Goal: Navigation & Orientation: Find specific page/section

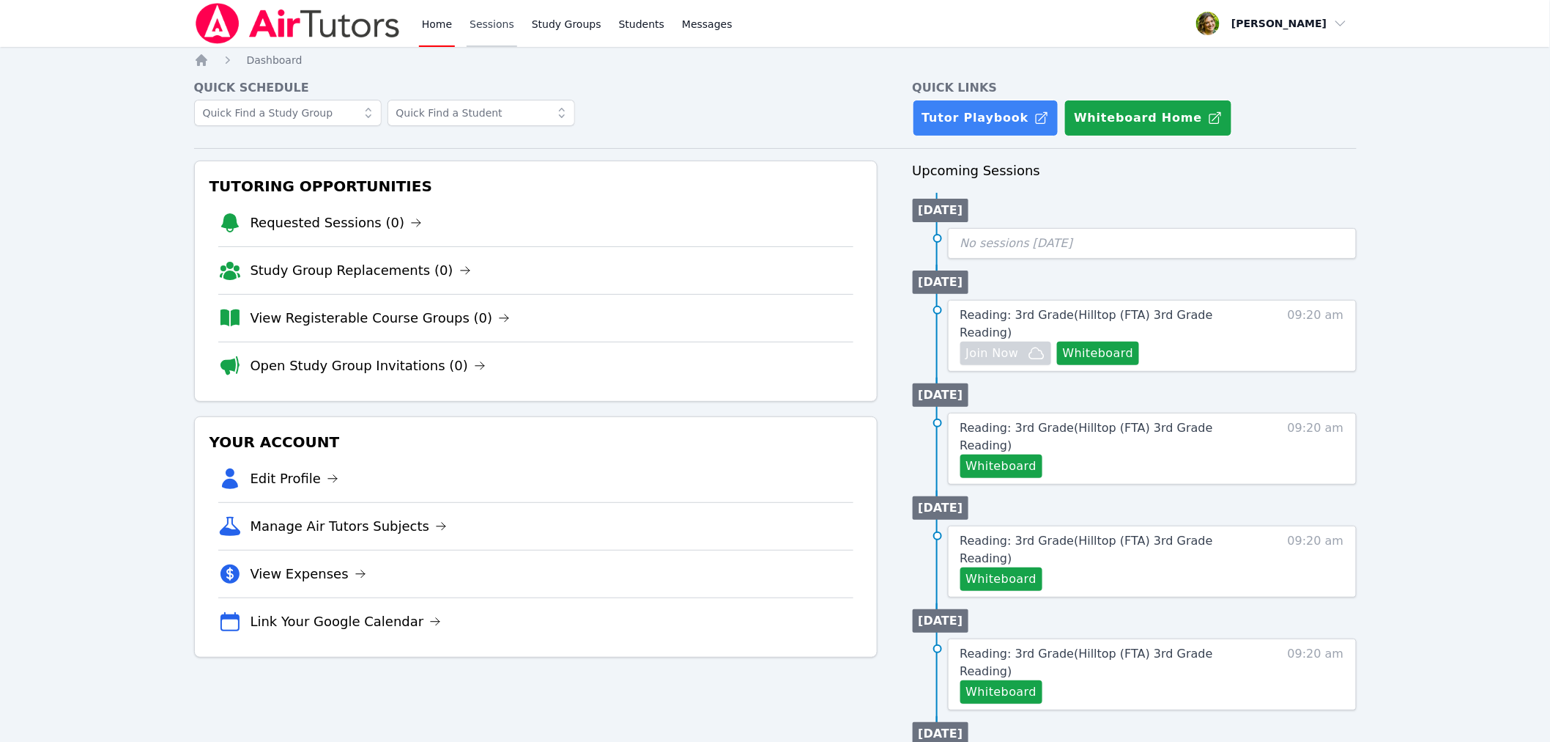
click at [488, 27] on link "Sessions" at bounding box center [492, 23] width 51 height 47
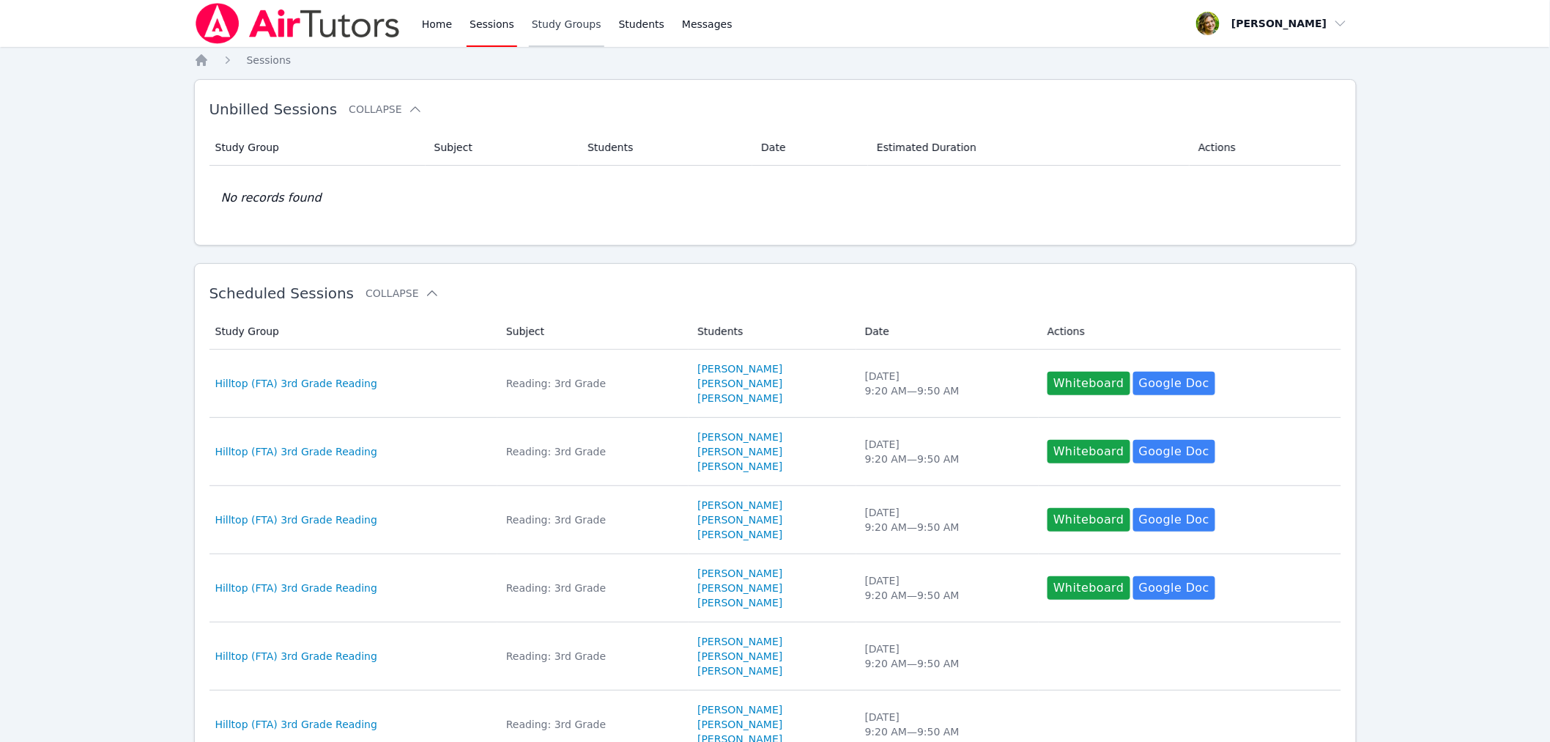
click at [544, 31] on link "Study Groups" at bounding box center [566, 23] width 75 height 47
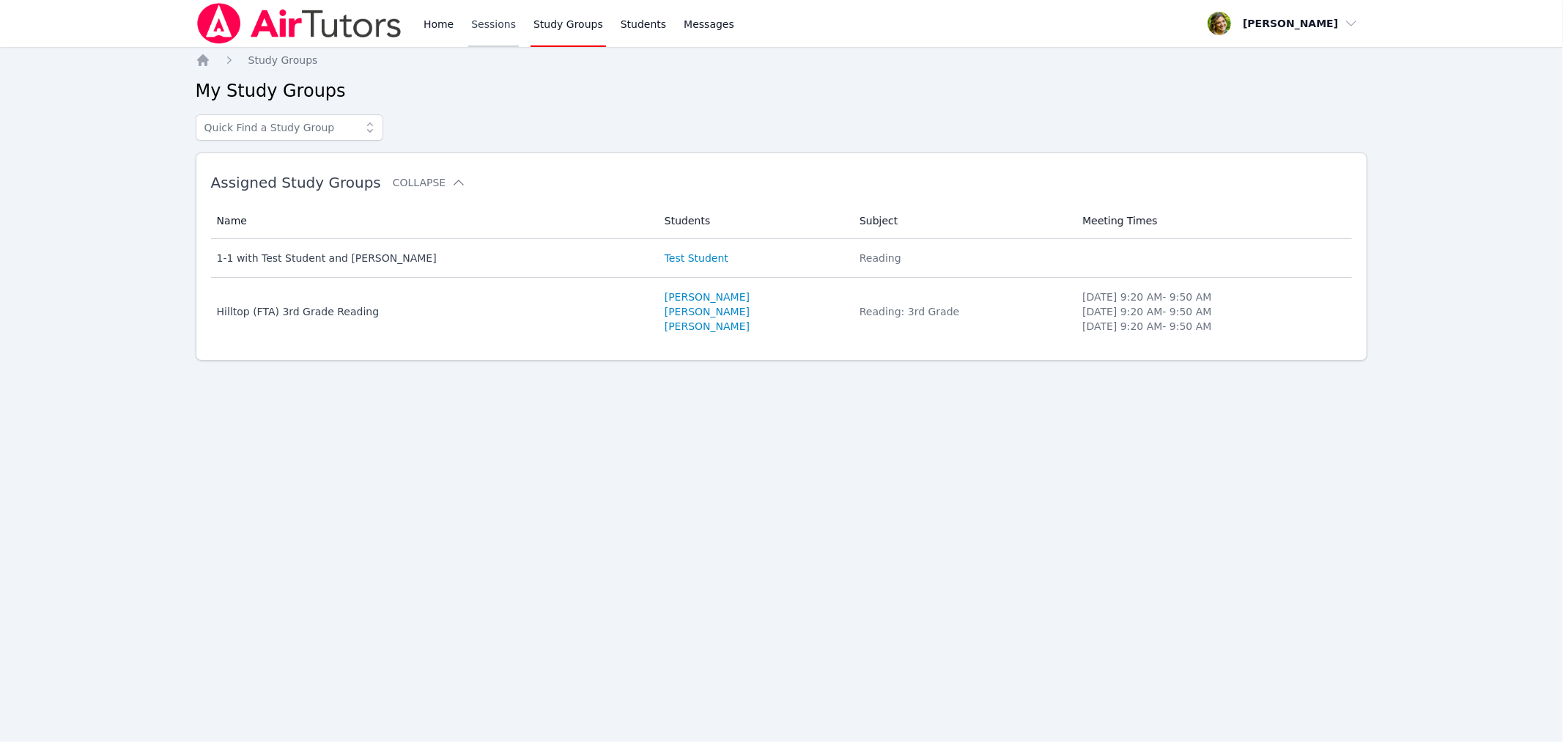
click at [491, 26] on link "Sessions" at bounding box center [493, 23] width 51 height 47
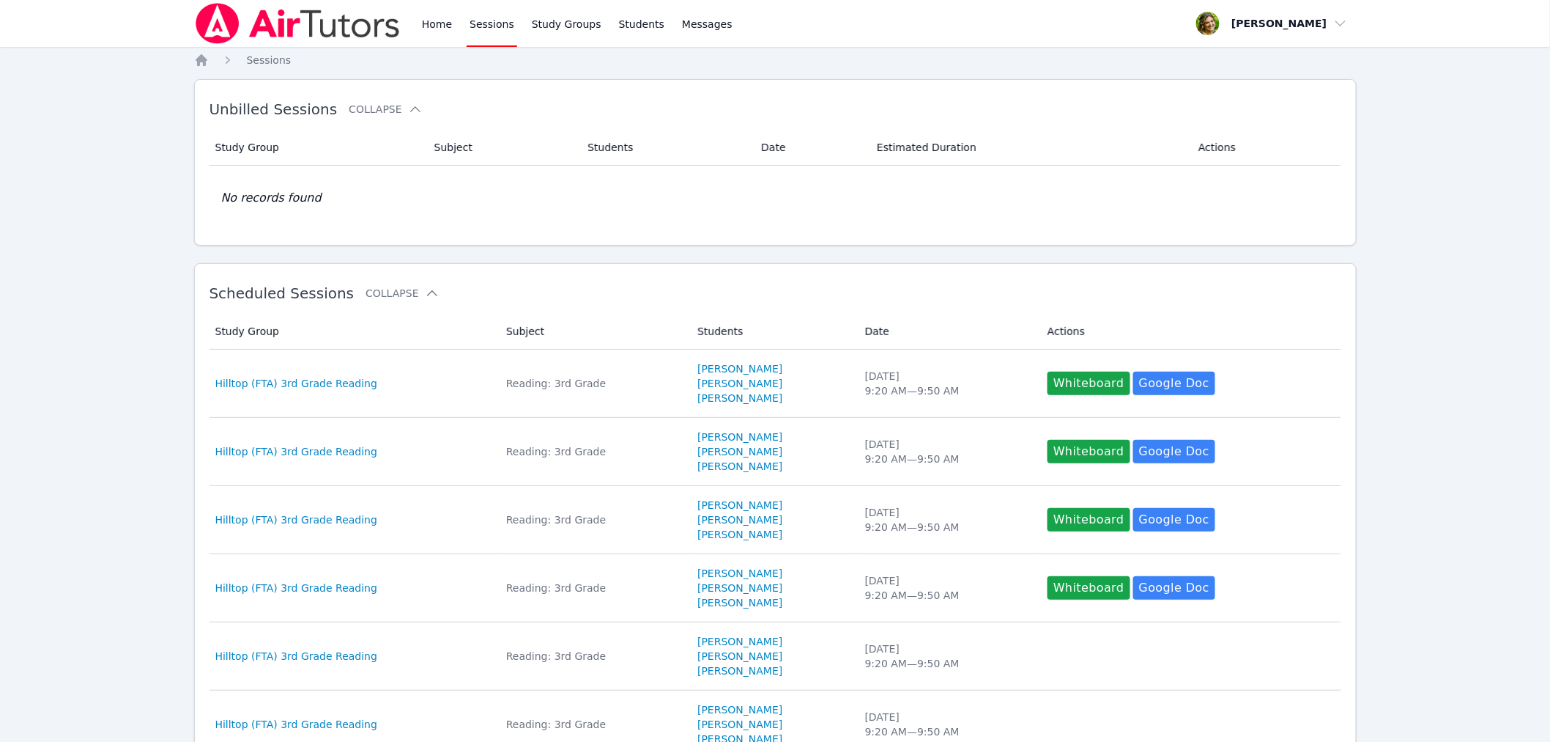
click at [453, 31] on div "Home Sessions Study Groups Students Messages" at bounding box center [577, 23] width 317 height 47
click at [566, 25] on link "Study Groups" at bounding box center [566, 23] width 75 height 47
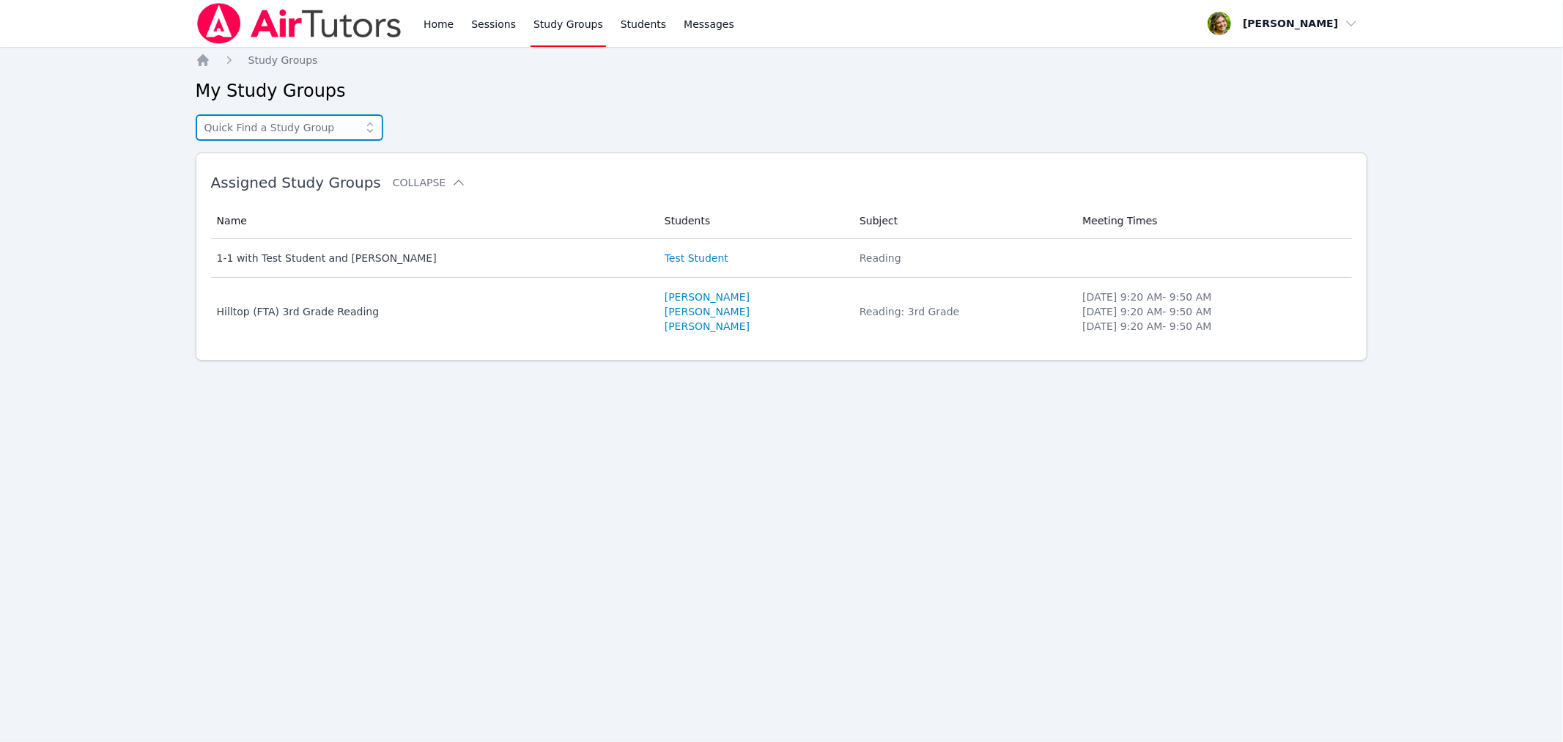
click at [346, 119] on input "text" at bounding box center [290, 127] width 188 height 26
click at [440, 32] on link "Home" at bounding box center [439, 23] width 36 height 47
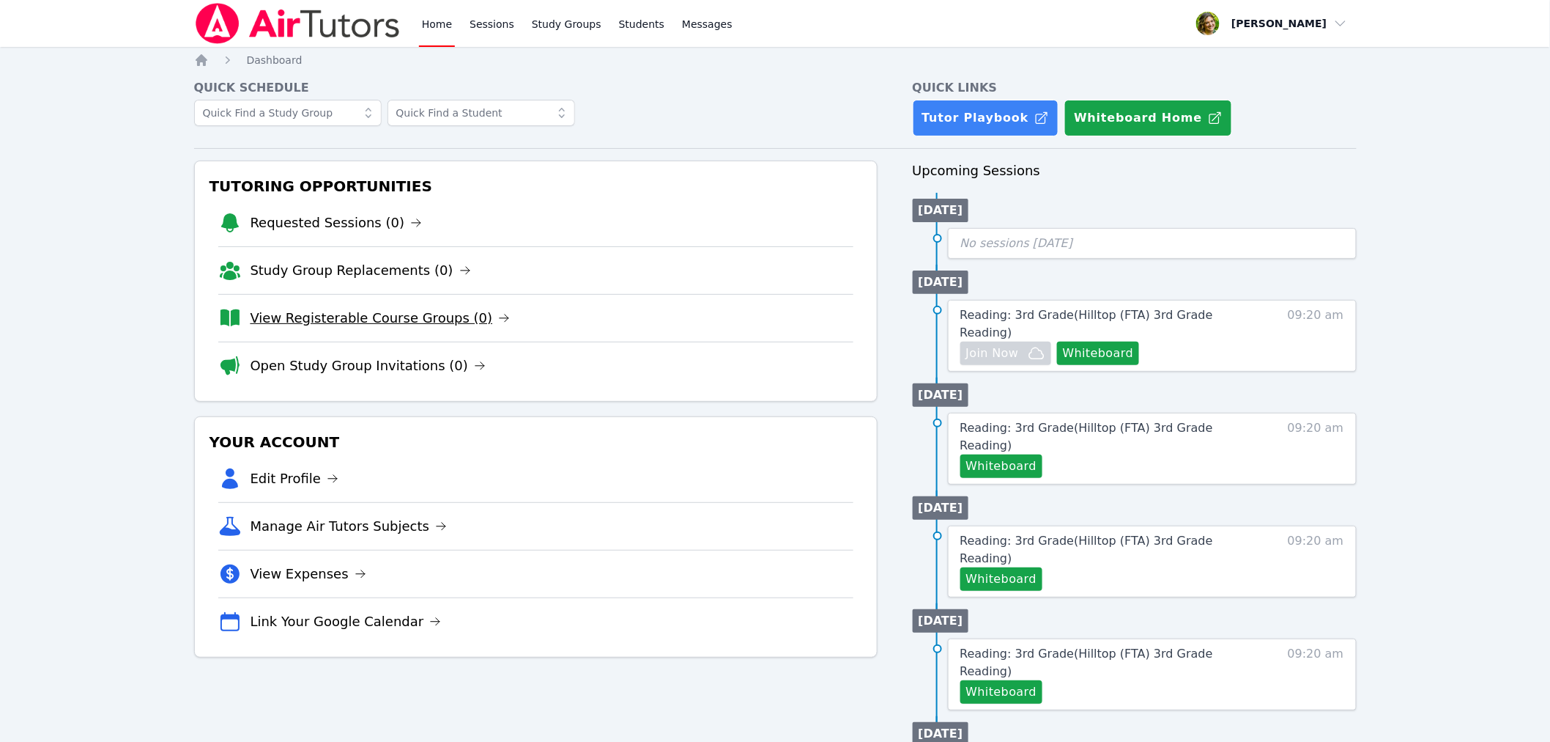
click at [379, 309] on link "View Registerable Course Groups (0)" at bounding box center [381, 318] width 260 height 21
